Goal: Transaction & Acquisition: Book appointment/travel/reservation

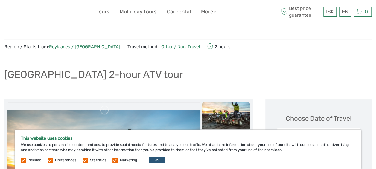
click at [112, 160] on label at bounding box center [114, 159] width 5 height 5
click at [0, 0] on input "checkbox" at bounding box center [0, 0] width 0 height 0
click at [84, 160] on label at bounding box center [84, 159] width 5 height 5
click at [0, 0] on input "checkbox" at bounding box center [0, 0] width 0 height 0
click at [153, 160] on button "OK" at bounding box center [157, 160] width 16 height 6
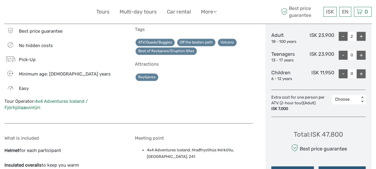
scroll to position [319, 0]
click at [361, 54] on div "+" at bounding box center [360, 55] width 9 height 9
type input "1"
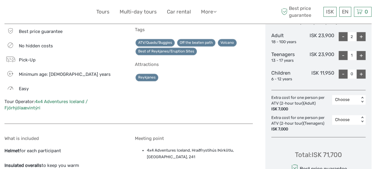
click at [362, 71] on div "+" at bounding box center [360, 73] width 9 height 9
type input "1"
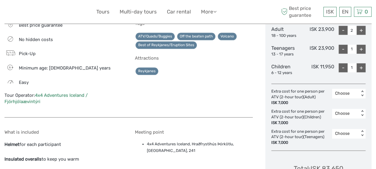
scroll to position [335, 0]
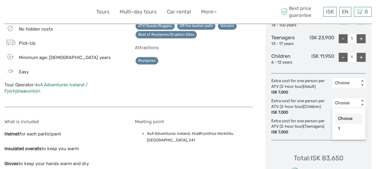
click at [359, 102] on div "< >" at bounding box center [361, 103] width 5 height 6
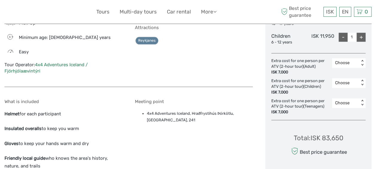
scroll to position [355, 0]
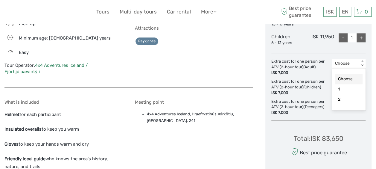
click at [361, 64] on div "< >" at bounding box center [361, 63] width 5 height 6
click at [315, 79] on div "Extra cost for one person per ATV (2-hour tour) (Children) ISK 7,000" at bounding box center [301, 87] width 61 height 17
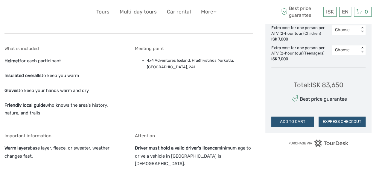
scroll to position [408, 0]
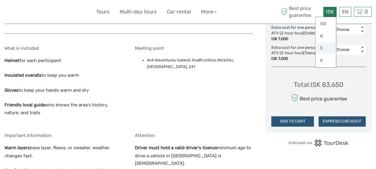
click at [323, 46] on link "$" at bounding box center [325, 48] width 20 height 11
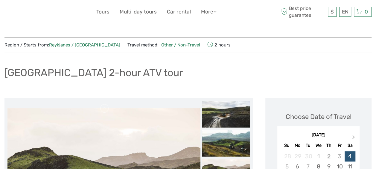
scroll to position [0, 0]
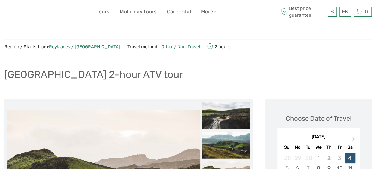
click at [63, 47] on link "Reykjanes / [GEOGRAPHIC_DATA]" at bounding box center [84, 46] width 71 height 5
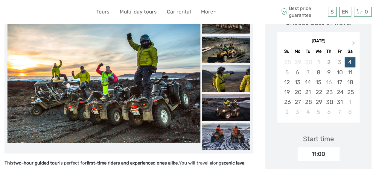
scroll to position [95, 0]
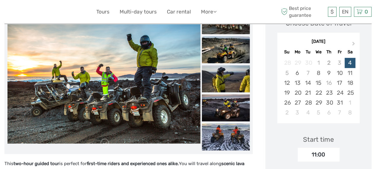
click at [222, 52] on img at bounding box center [226, 49] width 48 height 27
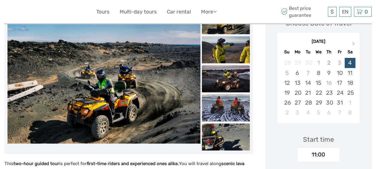
click at [223, 70] on img at bounding box center [226, 78] width 48 height 27
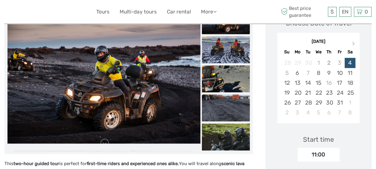
click at [227, 104] on img at bounding box center [226, 107] width 48 height 27
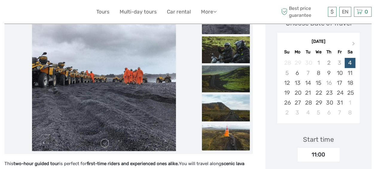
click at [227, 134] on img at bounding box center [226, 136] width 48 height 27
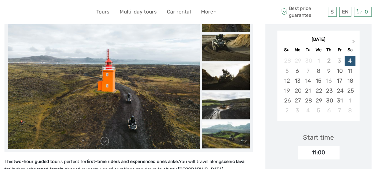
scroll to position [96, 0]
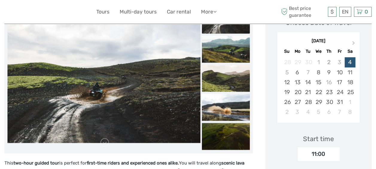
click at [227, 134] on img at bounding box center [226, 136] width 48 height 27
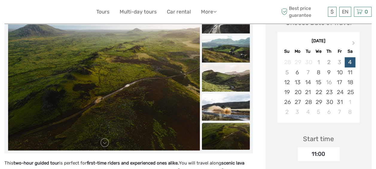
click at [226, 105] on img at bounding box center [226, 107] width 48 height 27
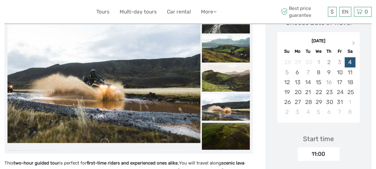
click at [231, 85] on img at bounding box center [226, 78] width 48 height 27
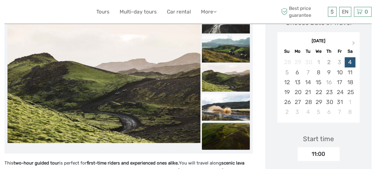
click at [232, 134] on img at bounding box center [226, 136] width 48 height 27
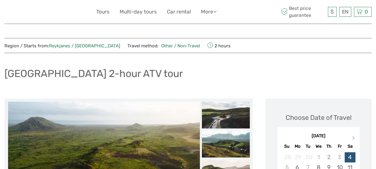
scroll to position [0, 0]
